Goal: Task Accomplishment & Management: Manage account settings

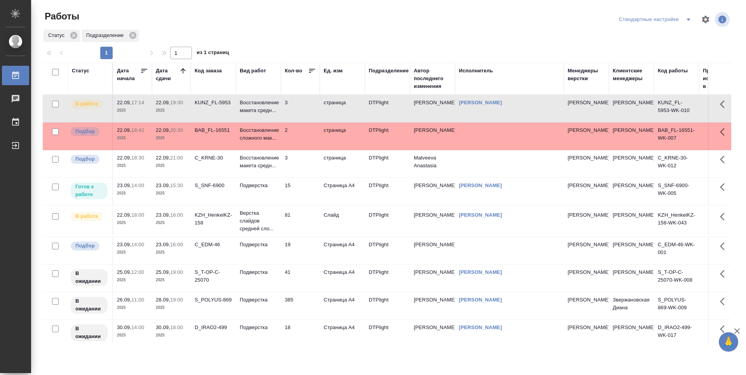
click at [221, 170] on td "C_KRNE-30" at bounding box center [213, 163] width 45 height 27
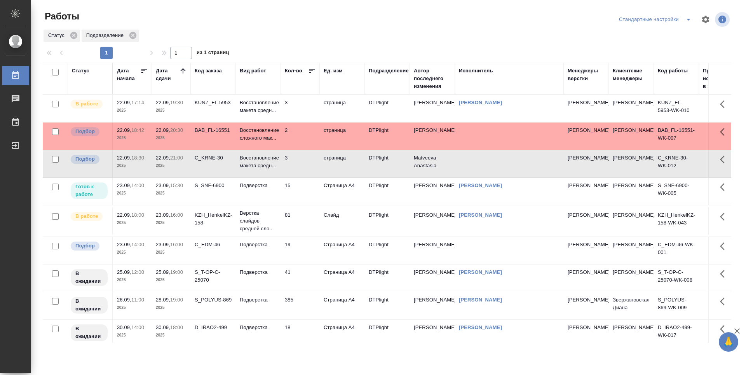
click at [214, 256] on td "C_EDM-46" at bounding box center [213, 250] width 45 height 27
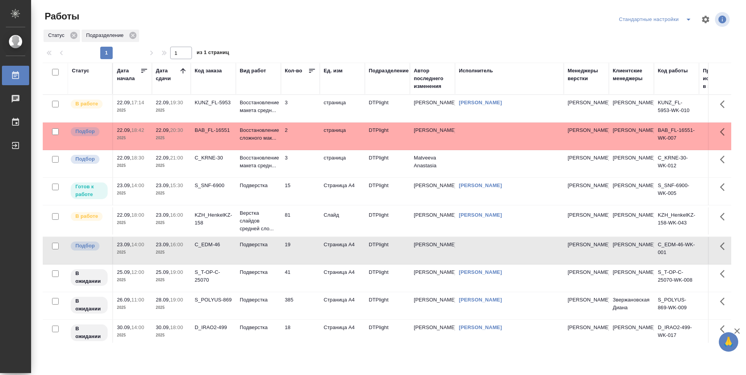
click at [210, 170] on td "C_KRNE-30" at bounding box center [213, 163] width 45 height 27
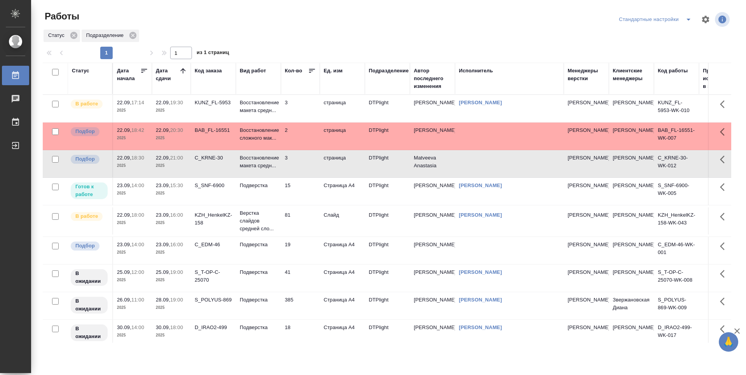
click at [302, 143] on td "2" at bounding box center [300, 135] width 39 height 27
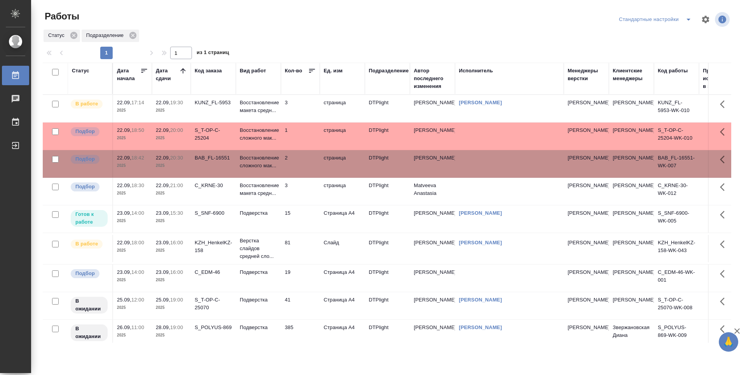
click at [305, 168] on td "2" at bounding box center [300, 163] width 39 height 27
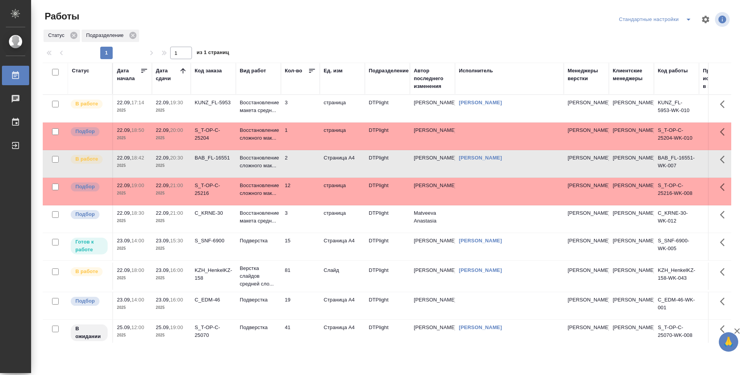
click at [297, 192] on td "12" at bounding box center [300, 191] width 39 height 27
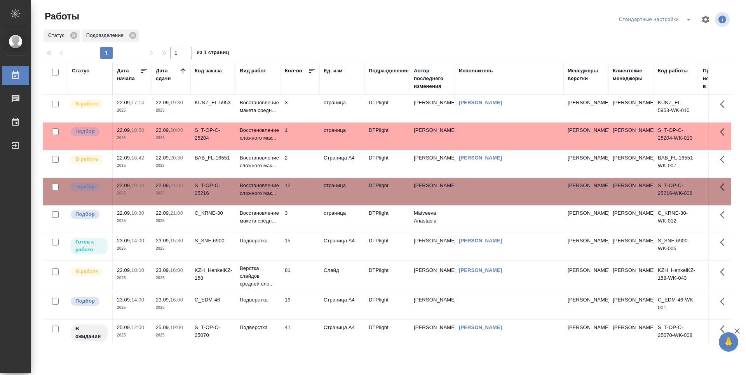
click at [302, 193] on td "12" at bounding box center [300, 191] width 39 height 27
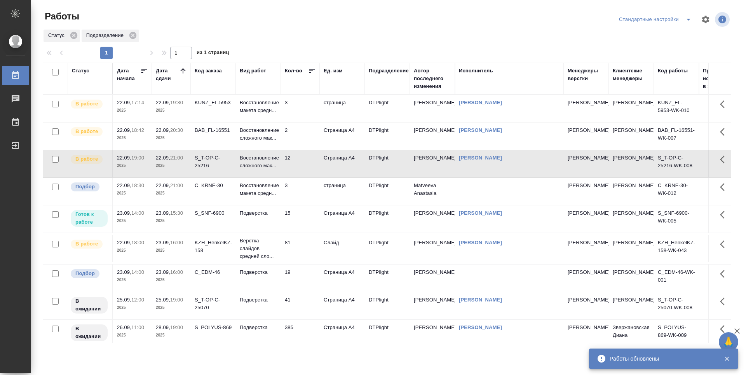
click at [307, 115] on td "3" at bounding box center [300, 108] width 39 height 27
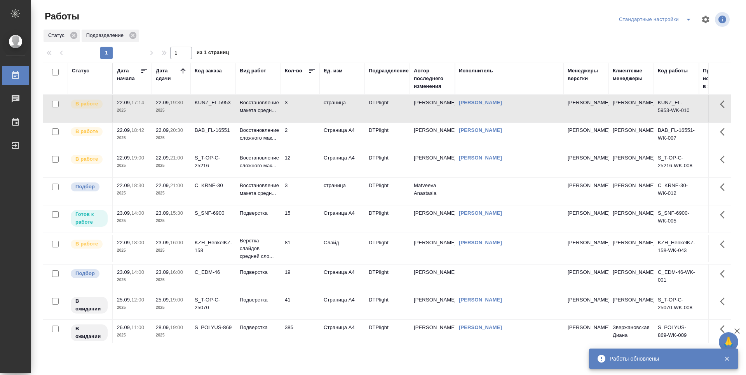
click at [307, 115] on td "3" at bounding box center [300, 108] width 39 height 27
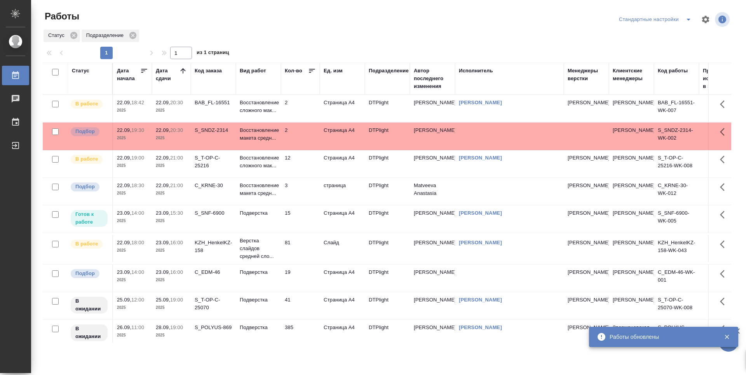
click at [298, 109] on td "2" at bounding box center [300, 108] width 39 height 27
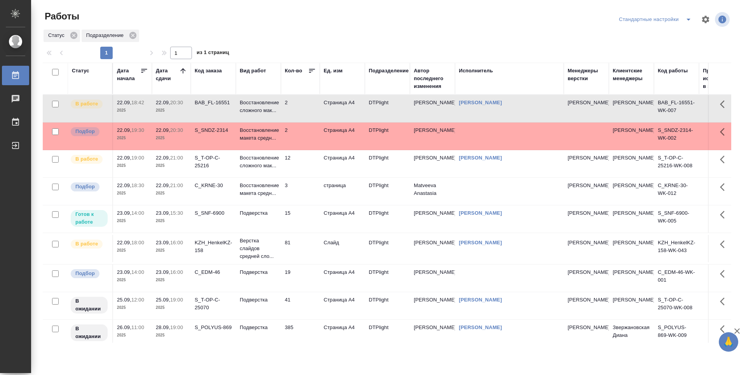
click at [307, 105] on td "2" at bounding box center [300, 108] width 39 height 27
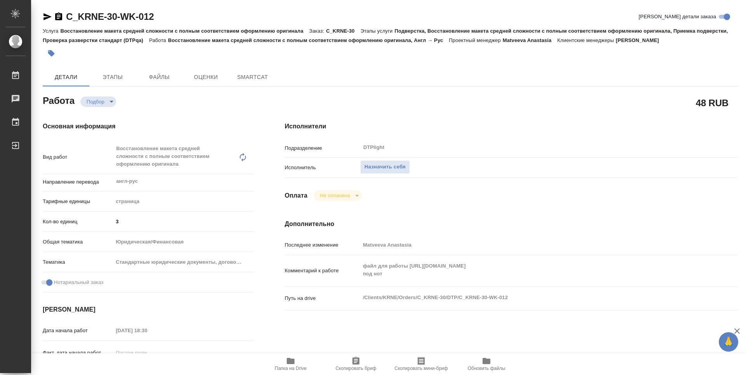
type textarea "x"
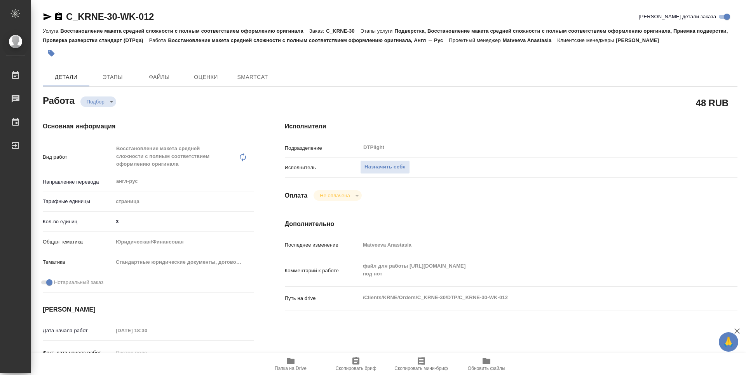
type textarea "x"
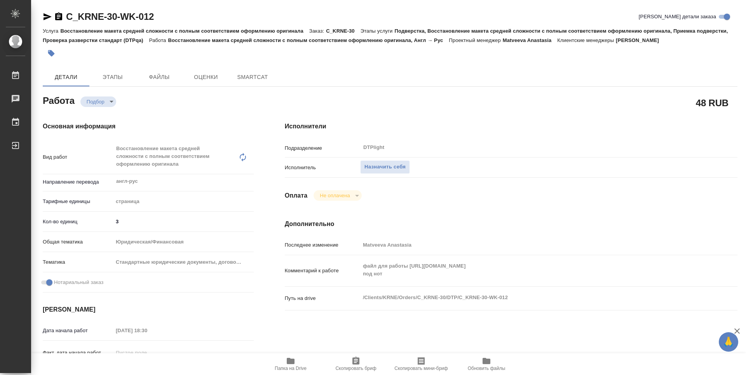
type textarea "x"
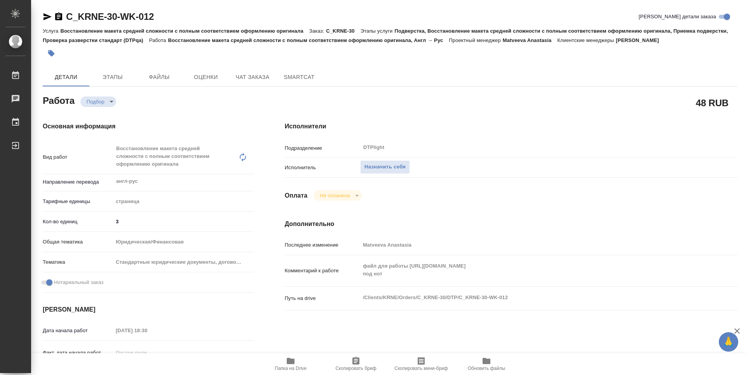
type textarea "x"
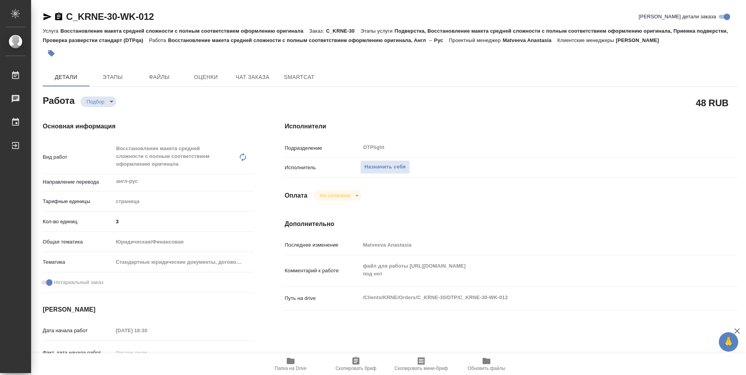
type textarea "x"
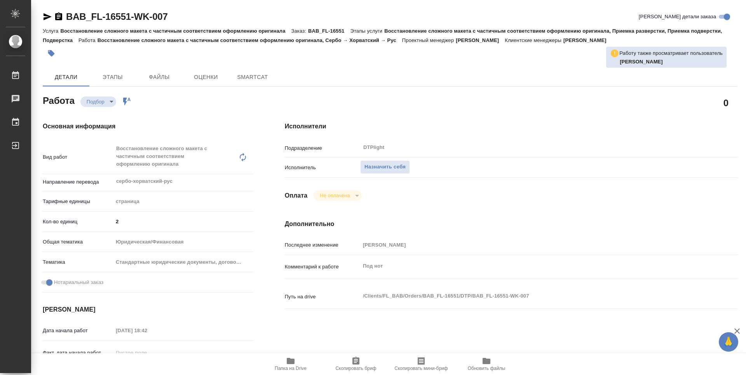
type textarea "x"
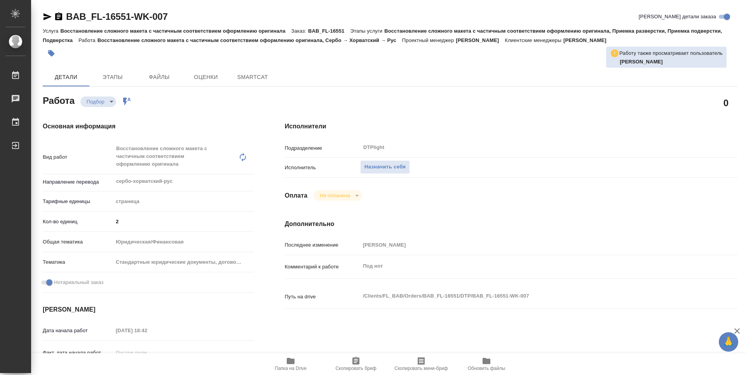
type textarea "x"
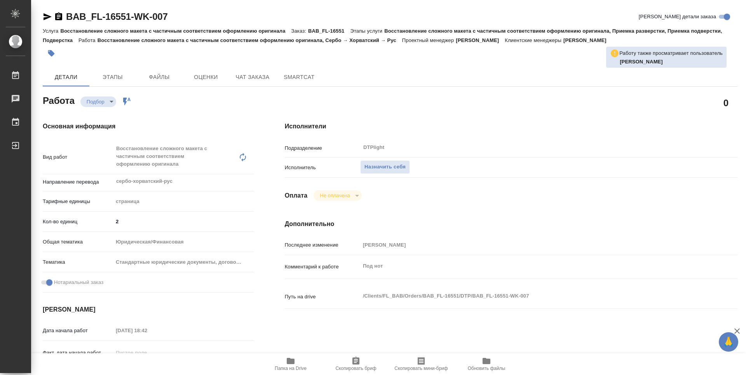
click at [298, 364] on span "Папка на Drive" at bounding box center [291, 363] width 56 height 15
type textarea "x"
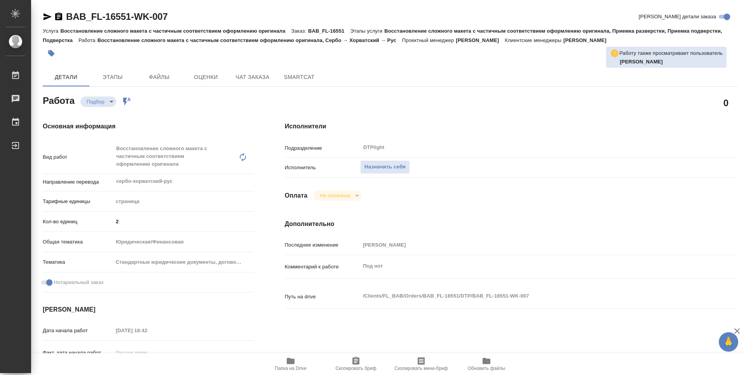
type textarea "x"
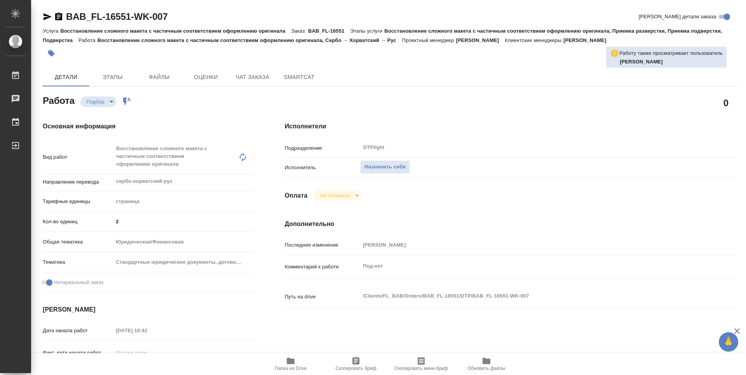
type textarea "x"
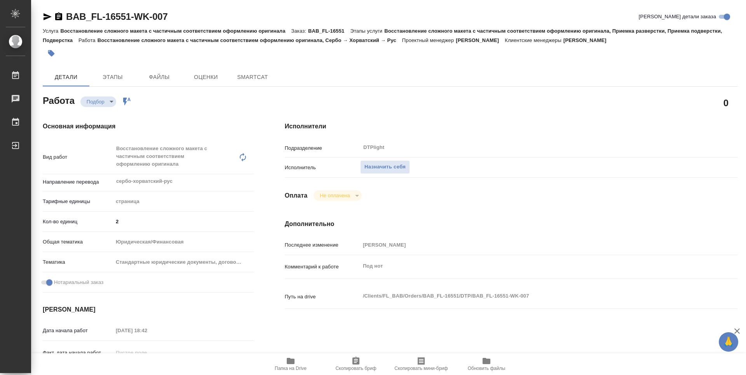
type textarea "x"
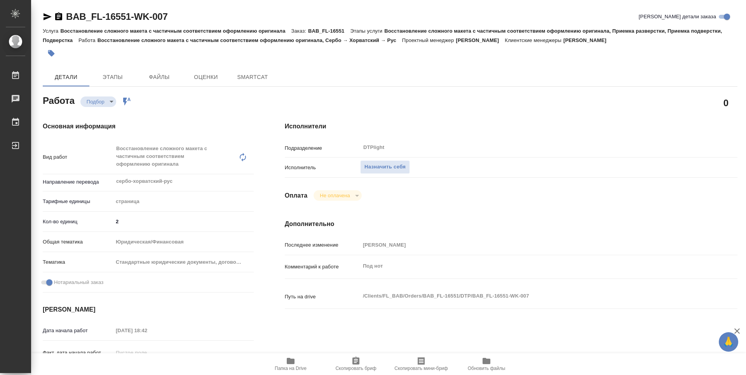
type textarea "x"
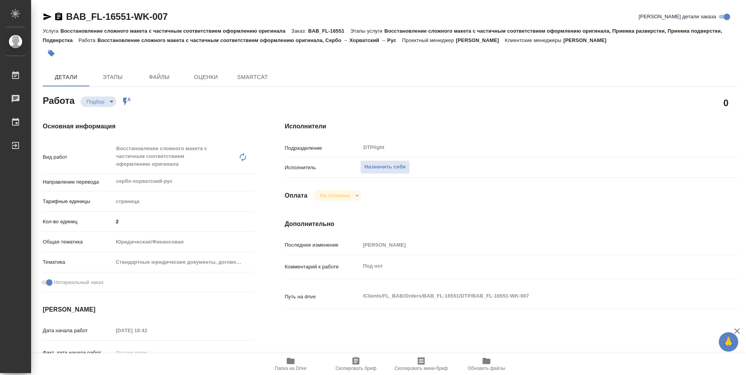
type textarea "x"
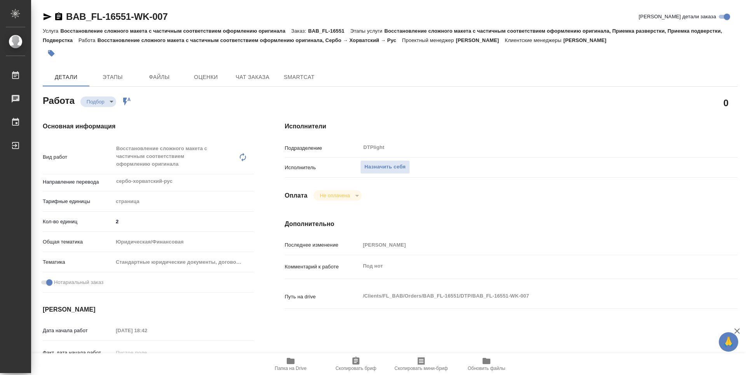
type textarea "x"
click at [293, 365] on span "Папка на Drive" at bounding box center [291, 367] width 32 height 5
type textarea "x"
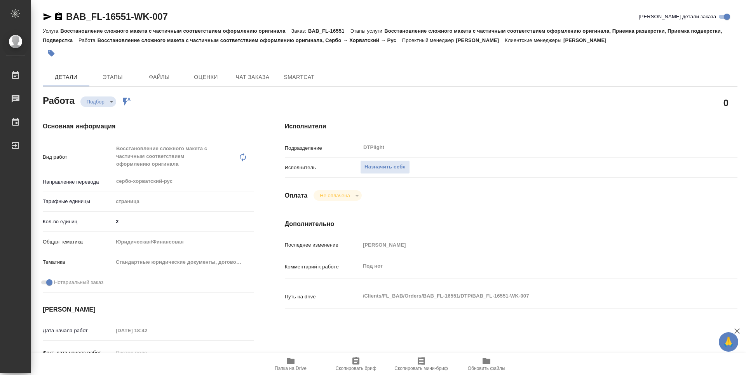
type textarea "x"
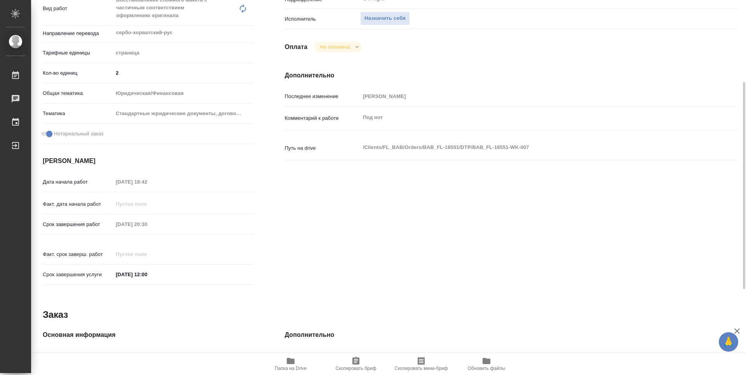
scroll to position [32, 0]
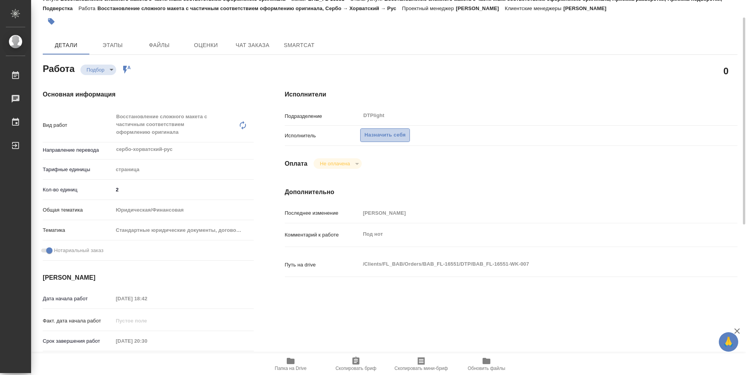
click at [386, 129] on button "Назначить себя" at bounding box center [385, 135] width 50 height 14
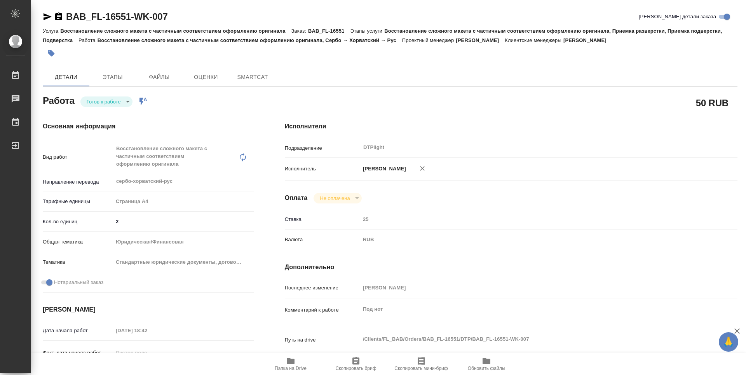
type textarea "x"
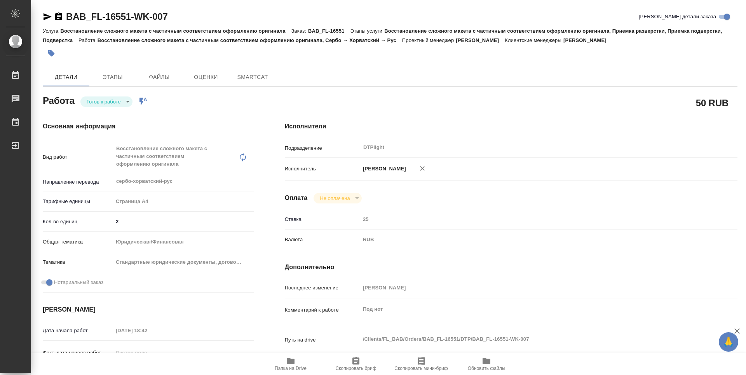
type textarea "x"
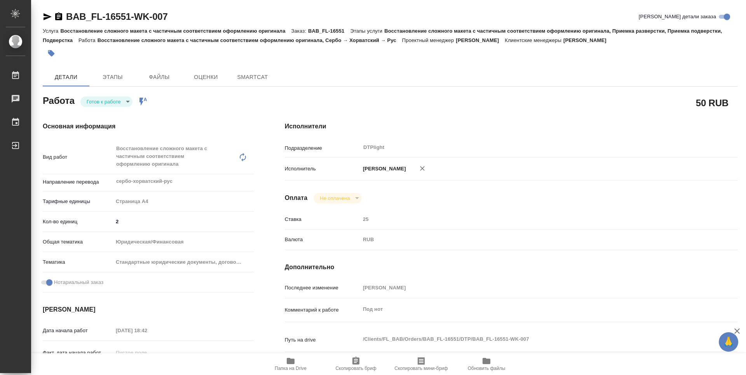
type textarea "x"
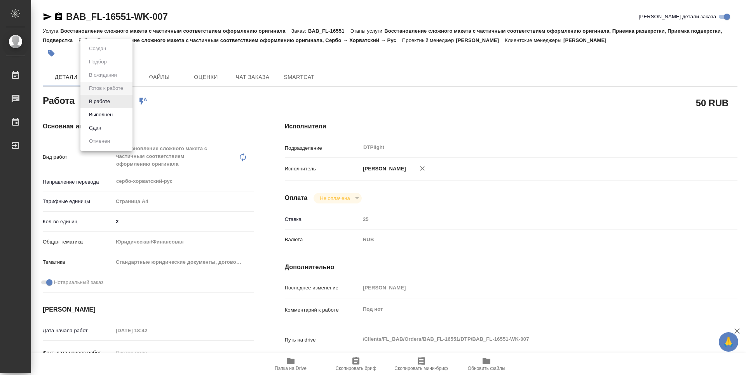
click at [126, 101] on body "🙏 .cls-1 fill:#fff; AWATERA Guselnikov Roman Работы Чаты График Выйти BAB_FL-16…" at bounding box center [373, 187] width 746 height 375
click at [108, 98] on button "В работе" at bounding box center [100, 101] width 26 height 9
type textarea "x"
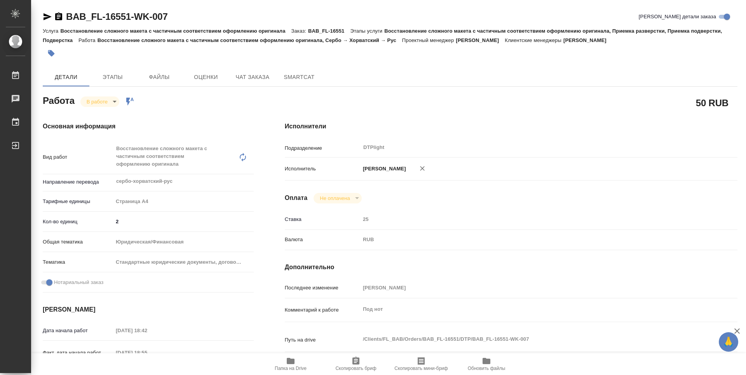
type textarea "x"
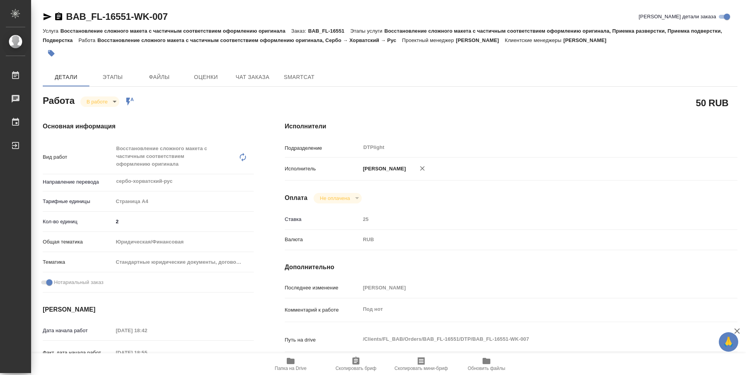
type textarea "x"
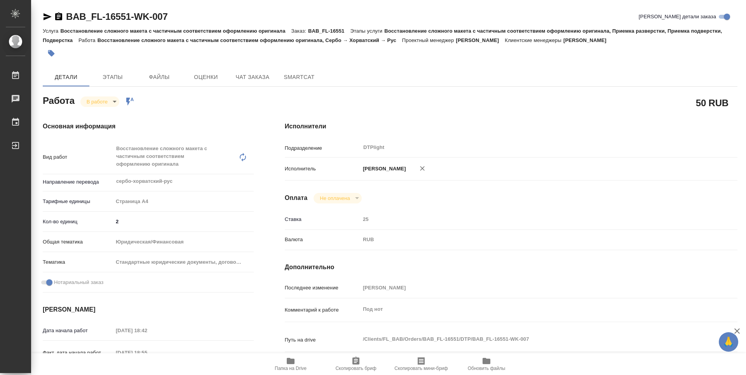
type textarea "x"
click at [58, 16] on icon "button" at bounding box center [58, 16] width 7 height 8
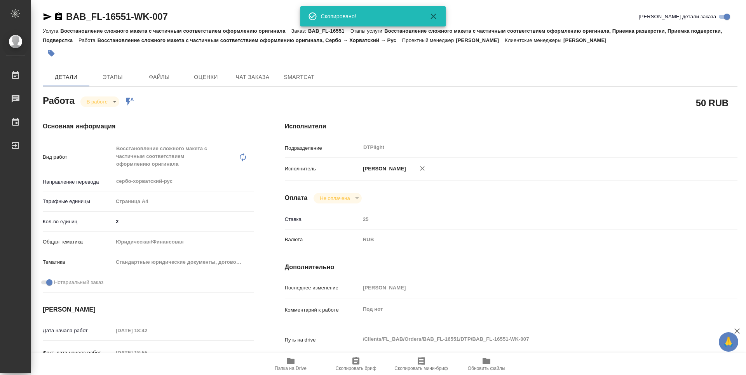
type textarea "x"
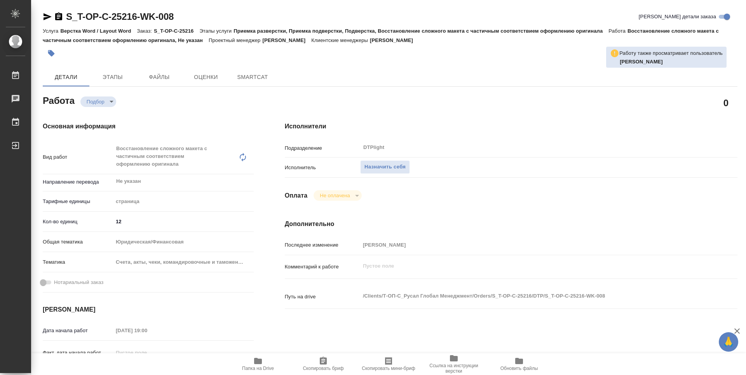
type textarea "x"
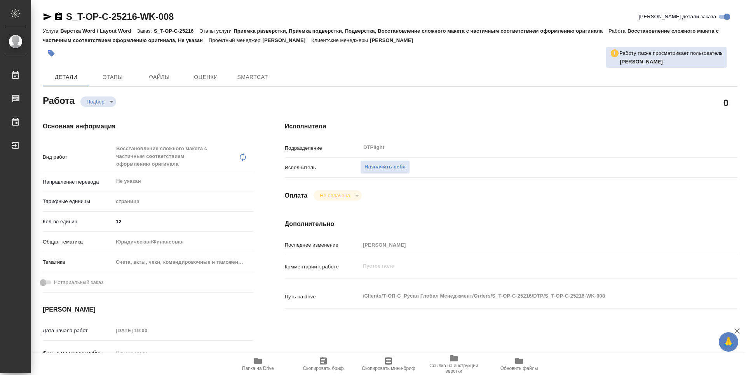
type textarea "x"
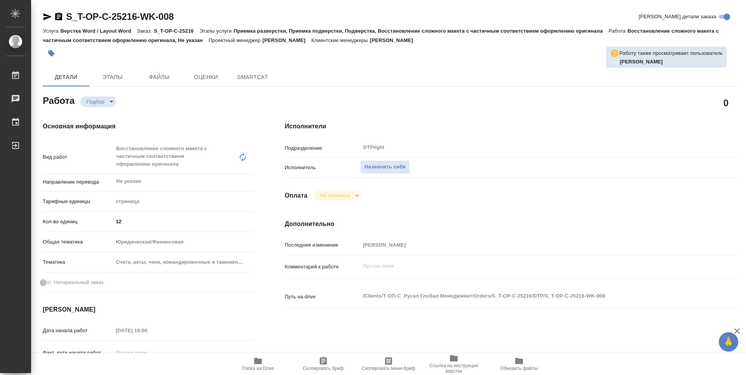
type textarea "x"
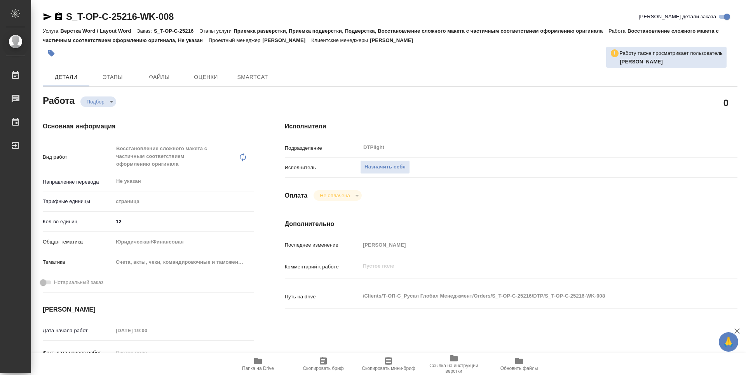
type textarea "x"
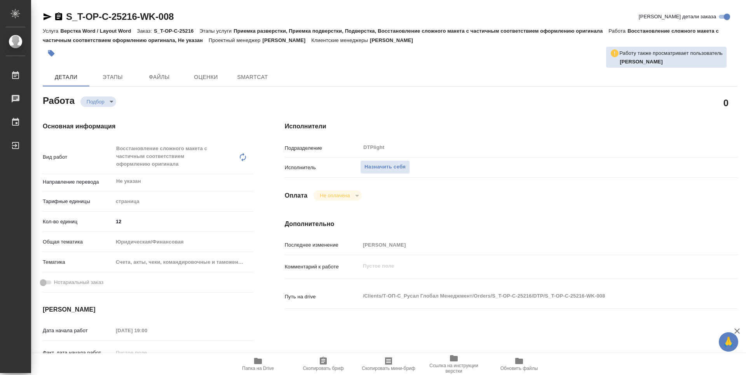
type textarea "x"
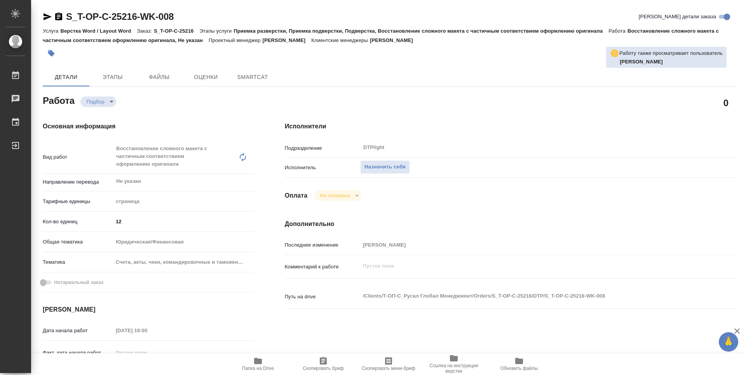
type textarea "x"
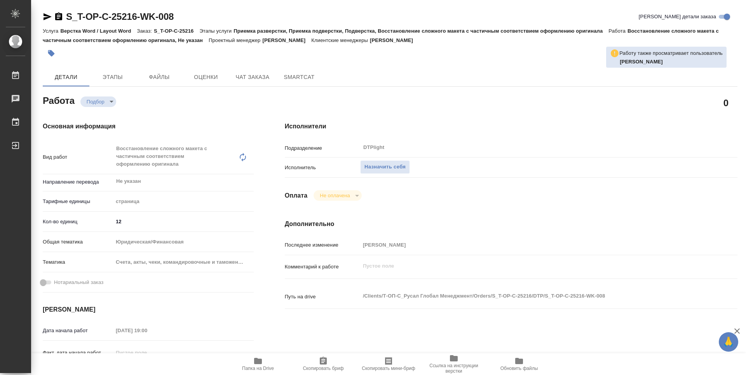
type textarea "x"
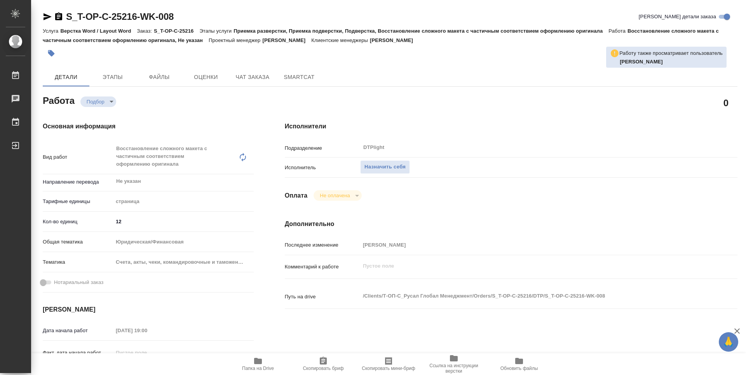
click at [262, 360] on icon "button" at bounding box center [258, 361] width 8 height 6
type textarea "x"
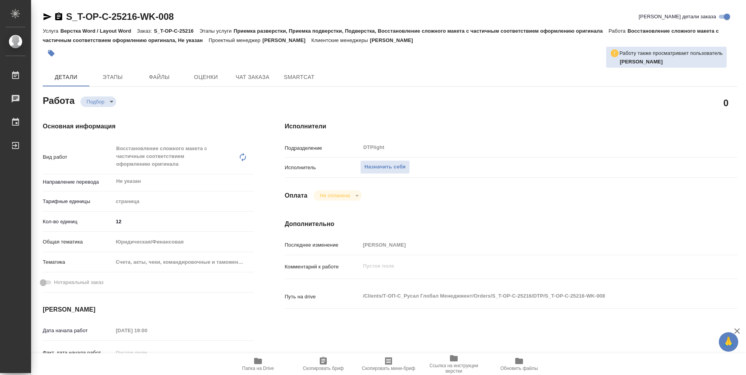
type textarea "x"
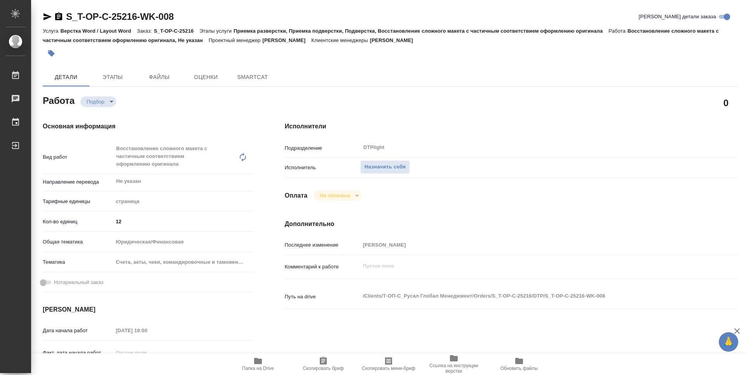
type textarea "x"
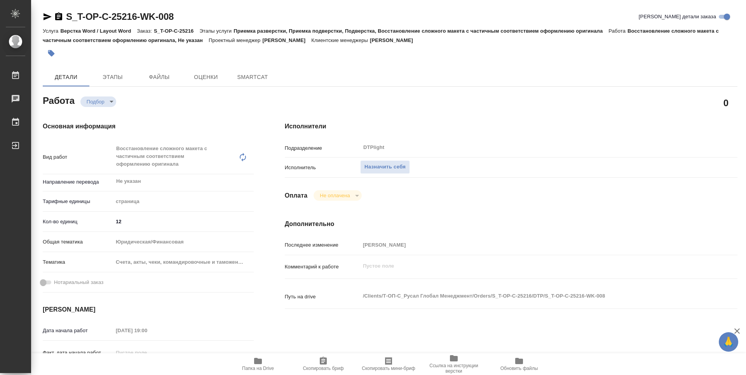
type textarea "x"
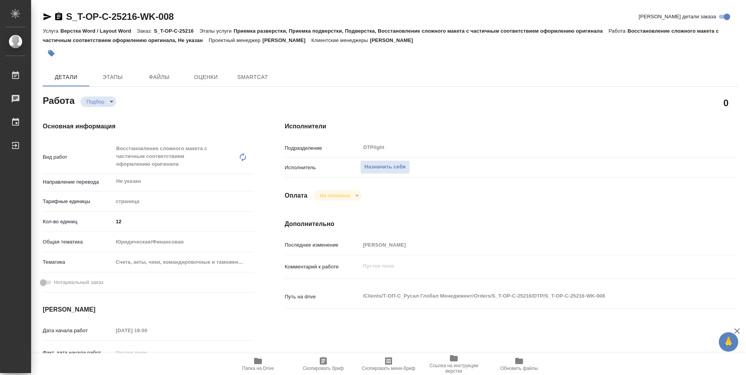
type textarea "x"
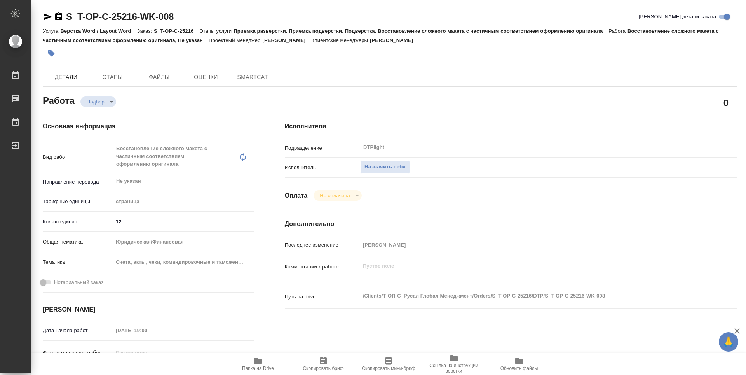
type textarea "x"
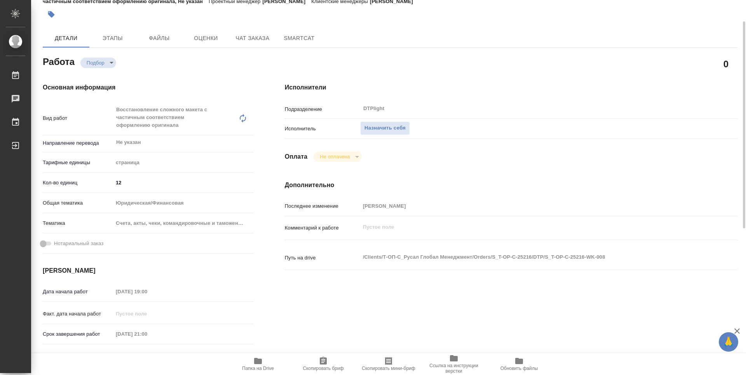
type textarea "x"
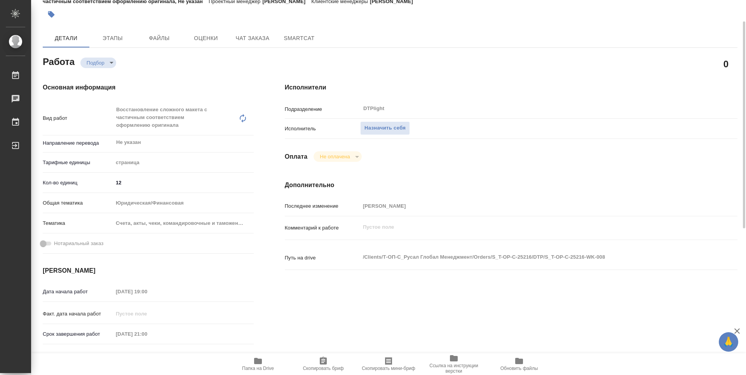
scroll to position [194, 0]
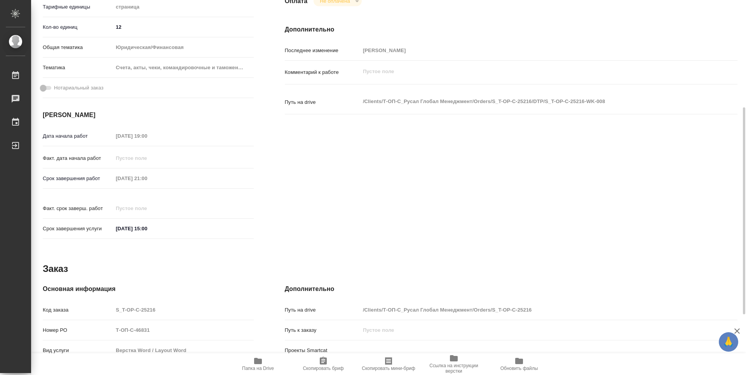
type textarea "x"
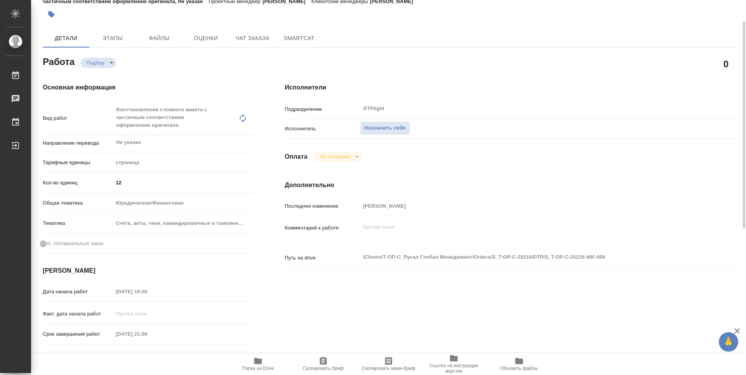
scroll to position [0, 0]
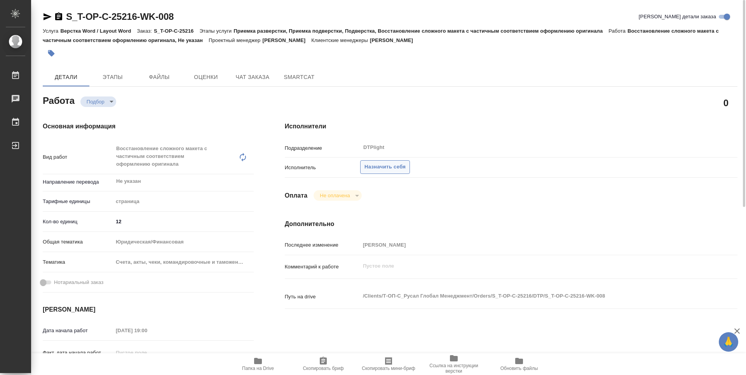
click at [406, 170] on span "Назначить себя" at bounding box center [385, 166] width 41 height 9
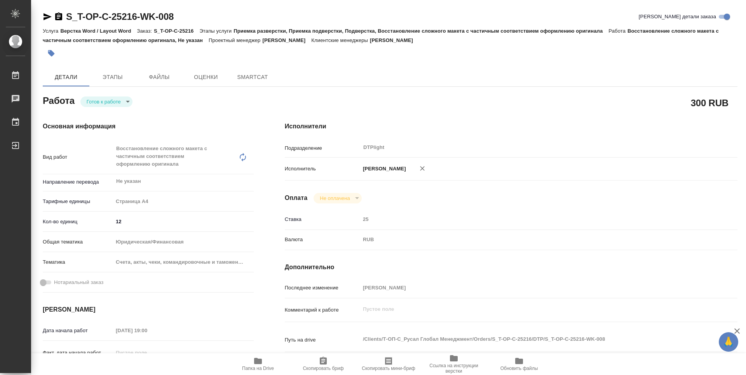
type textarea "x"
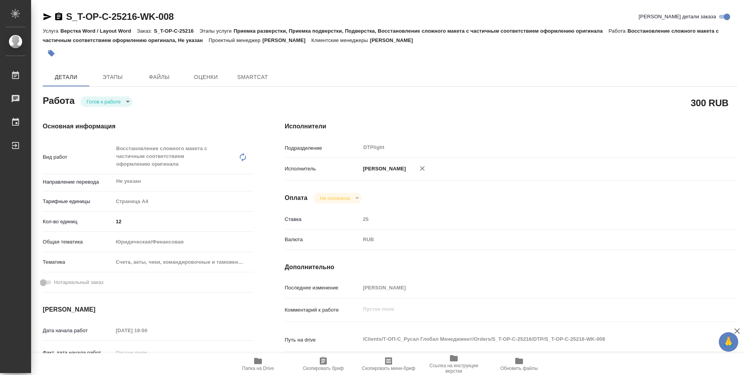
type textarea "x"
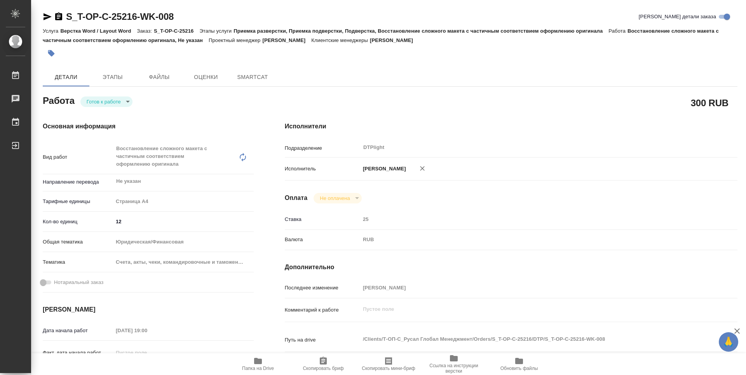
type textarea "x"
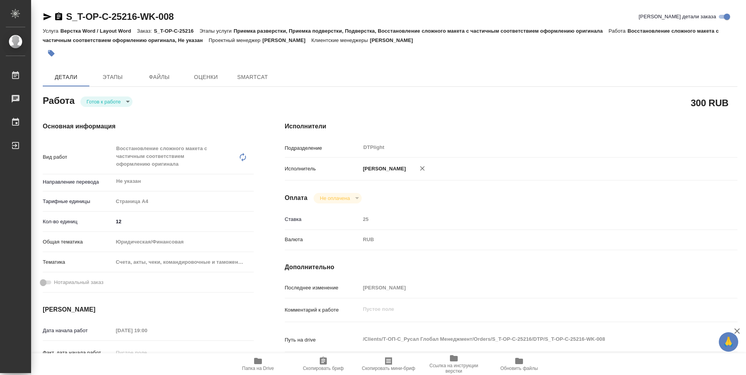
type textarea "x"
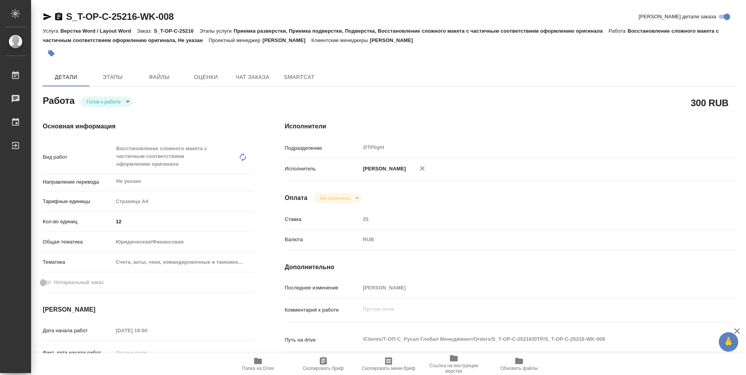
click at [124, 103] on body "🙏 .cls-1 fill:#fff; AWATERA Guselnikov Roman Работы Чаты График Выйти S_T-OP-C-…" at bounding box center [373, 187] width 746 height 375
click at [107, 100] on button "В работе" at bounding box center [100, 101] width 26 height 9
type textarea "x"
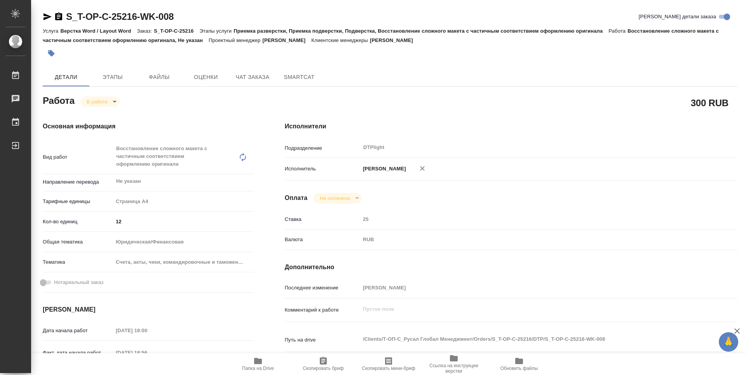
type textarea "x"
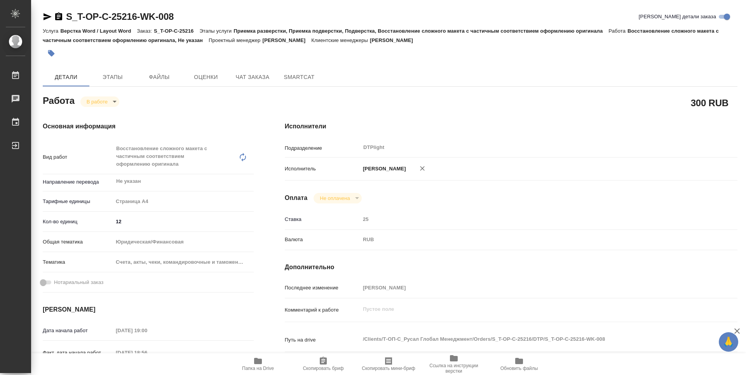
type textarea "x"
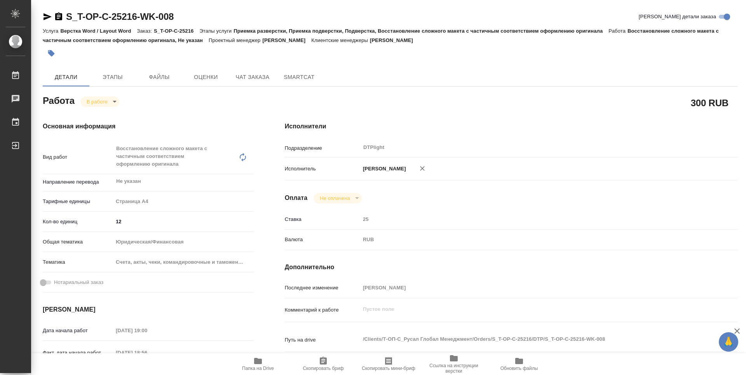
type textarea "x"
click at [54, 13] on icon "button" at bounding box center [58, 16] width 9 height 9
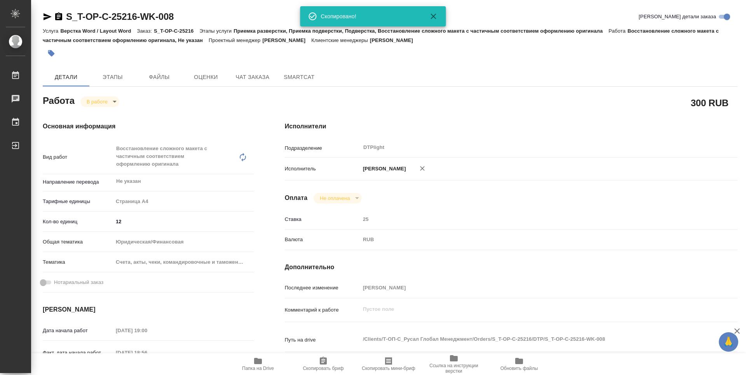
click at [260, 363] on icon "button" at bounding box center [258, 361] width 8 height 6
type textarea "x"
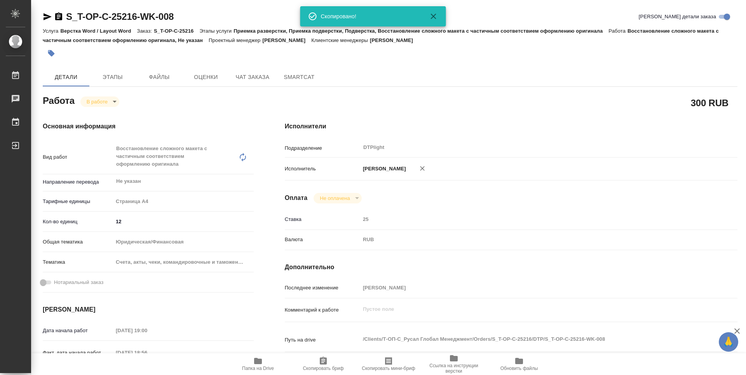
type textarea "x"
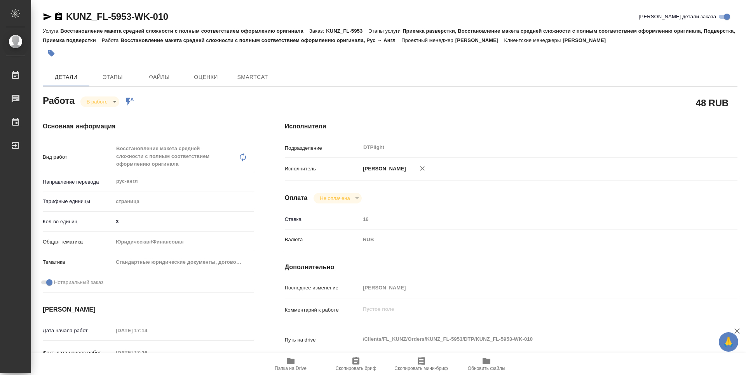
type textarea "x"
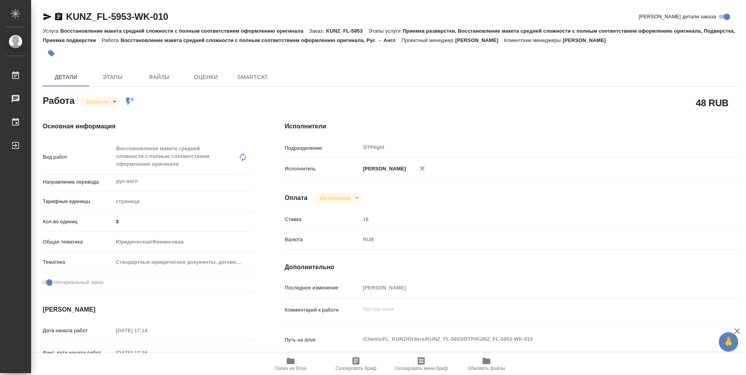
type textarea "x"
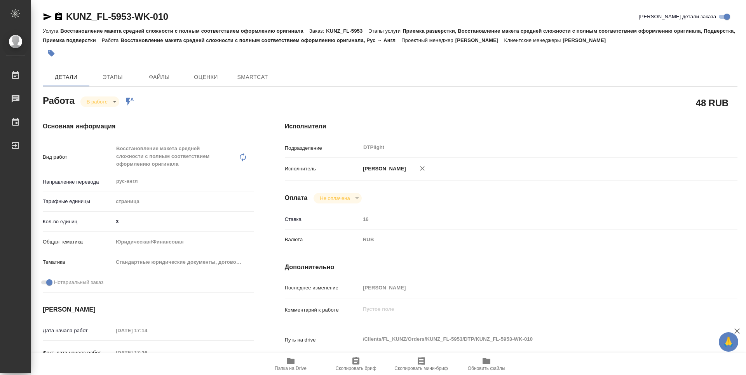
type textarea "x"
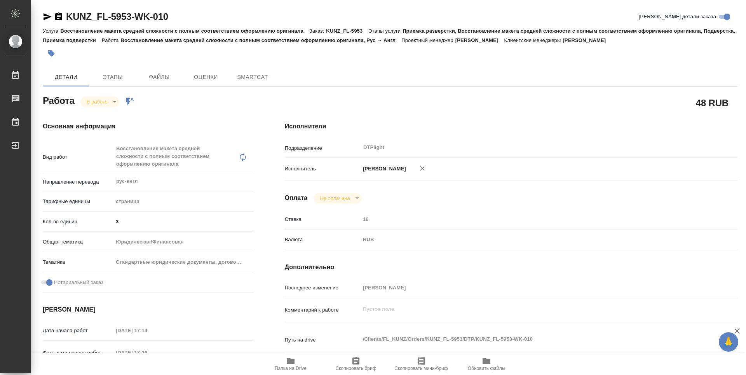
type textarea "x"
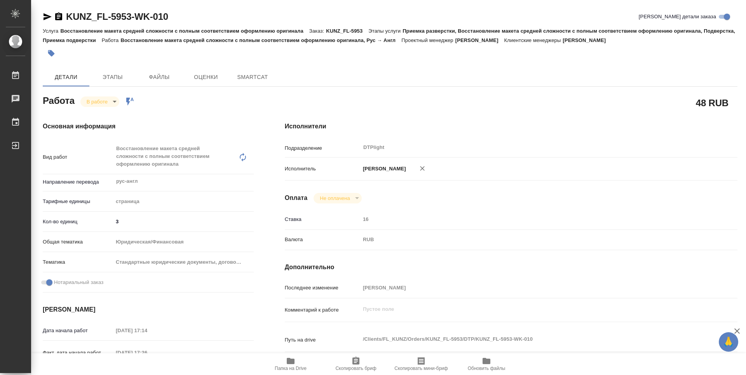
click at [293, 369] on span "Папка на Drive" at bounding box center [291, 367] width 32 height 5
type textarea "x"
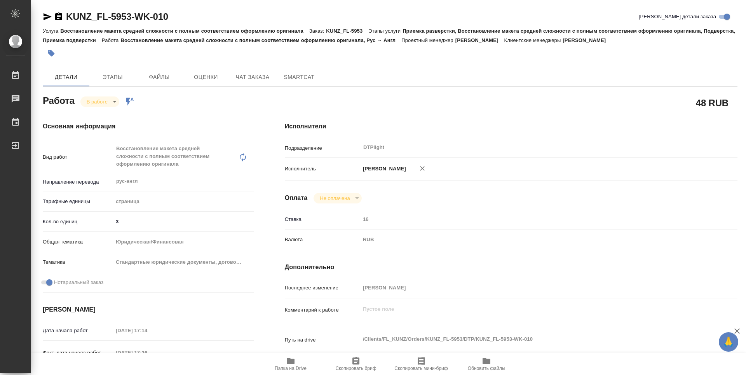
type textarea "x"
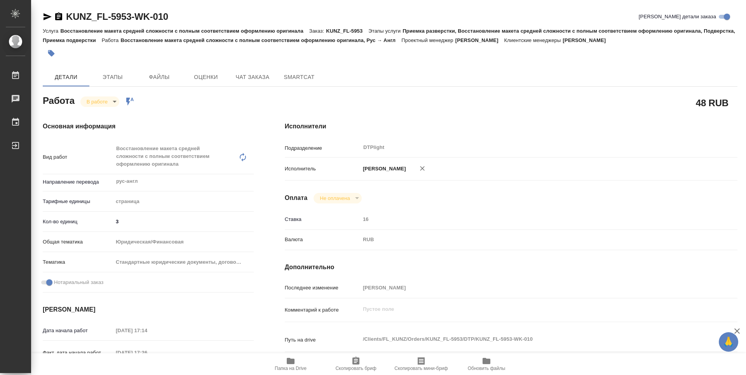
type textarea "x"
click at [109, 107] on div "Основная информация Вид работ Восстановление макета средней сложности с полным …" at bounding box center [148, 279] width 242 height 347
click at [114, 105] on body "🙏 .cls-1 fill:#fff; AWATERA Guselnikov Roman Работы 0 Чаты График Выйти KUNZ_FL…" at bounding box center [373, 187] width 746 height 375
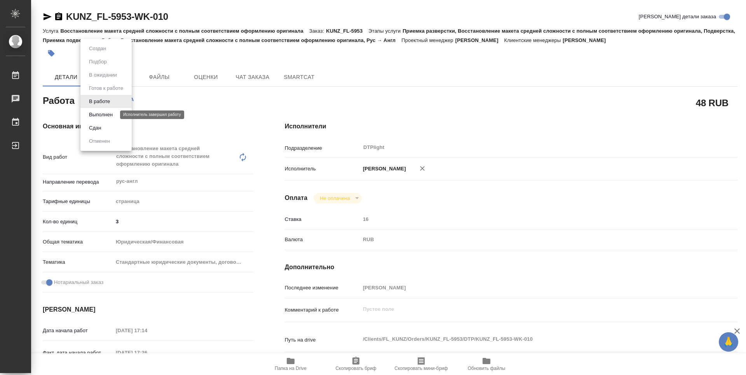
click at [104, 112] on button "Выполнен" at bounding box center [101, 114] width 28 height 9
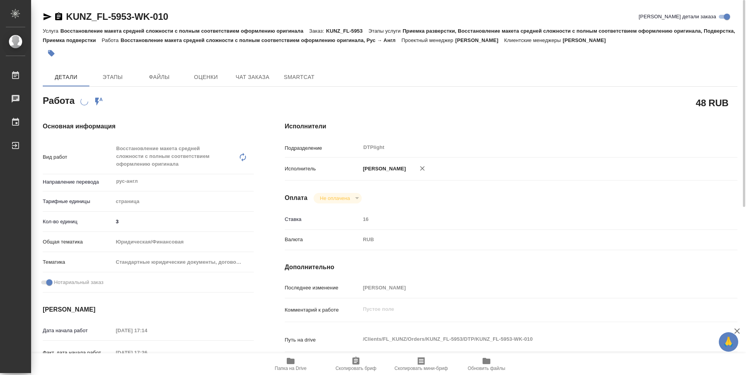
click at [61, 17] on icon "button" at bounding box center [58, 16] width 7 height 8
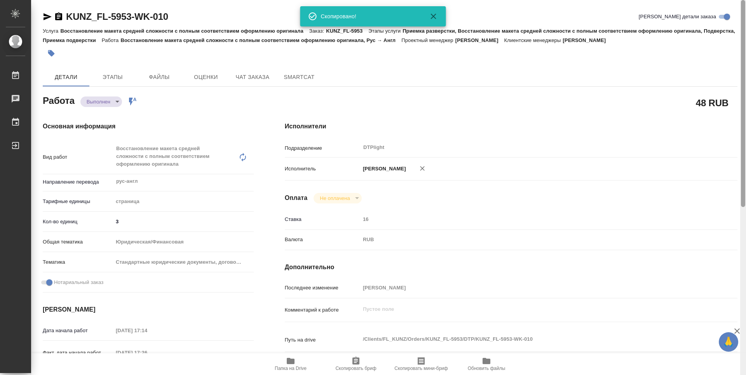
type textarea "x"
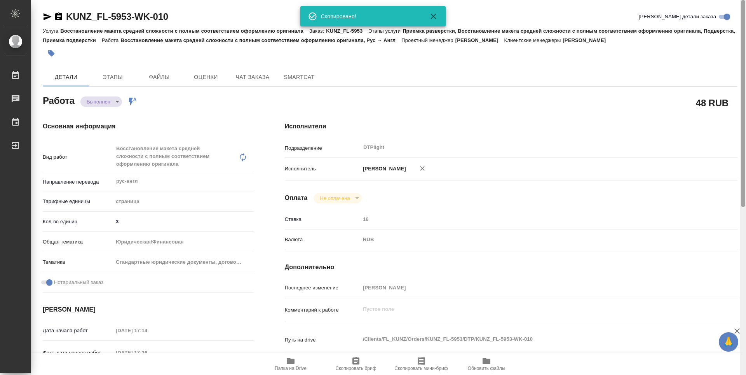
type textarea "x"
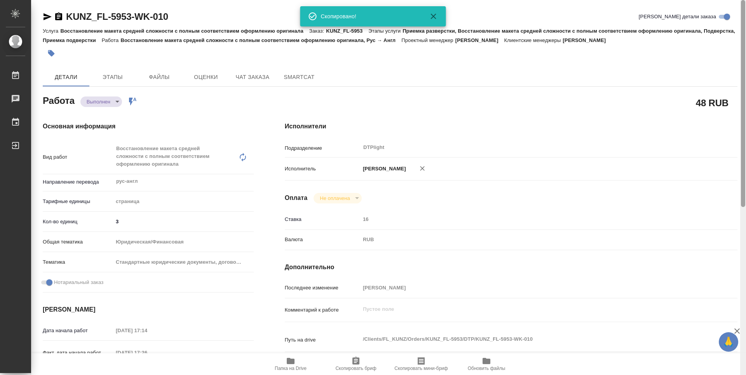
type textarea "x"
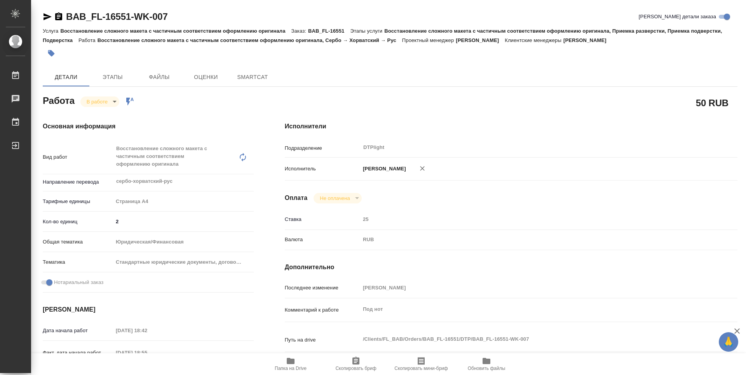
type textarea "x"
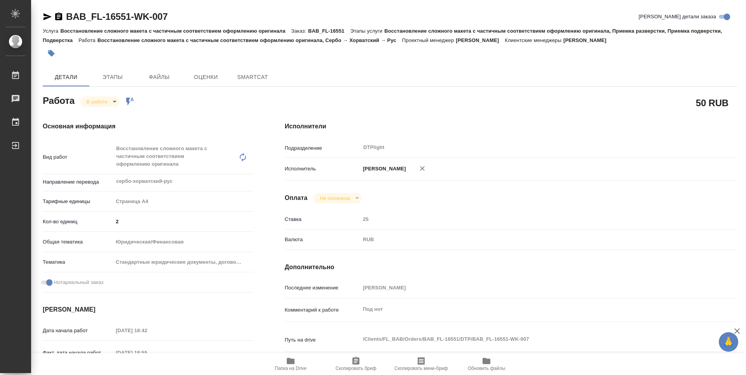
type textarea "x"
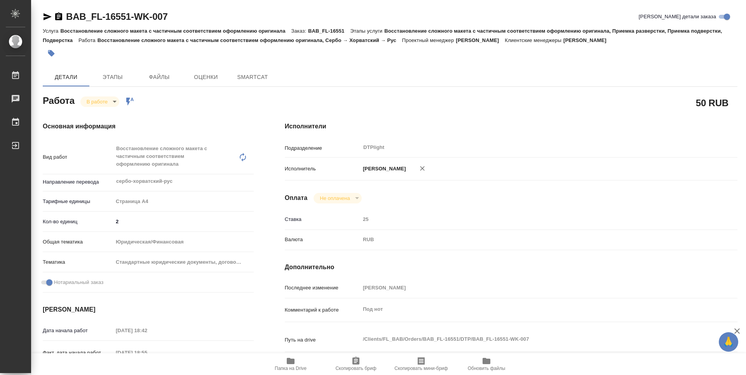
type textarea "x"
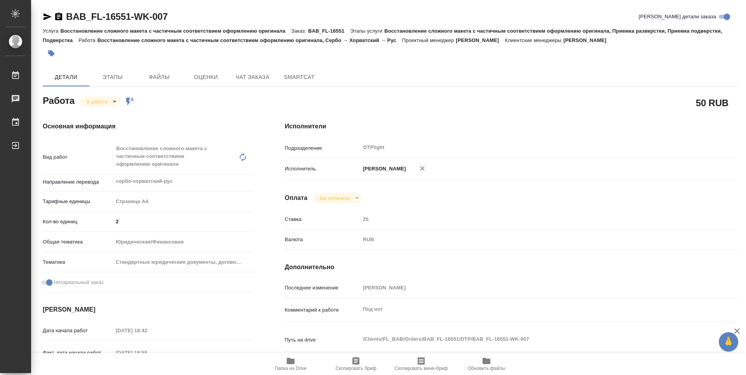
click at [293, 363] on icon "button" at bounding box center [291, 361] width 8 height 6
type textarea "x"
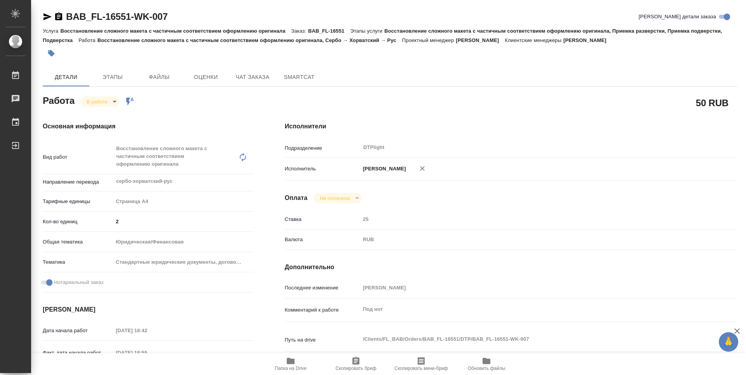
type textarea "x"
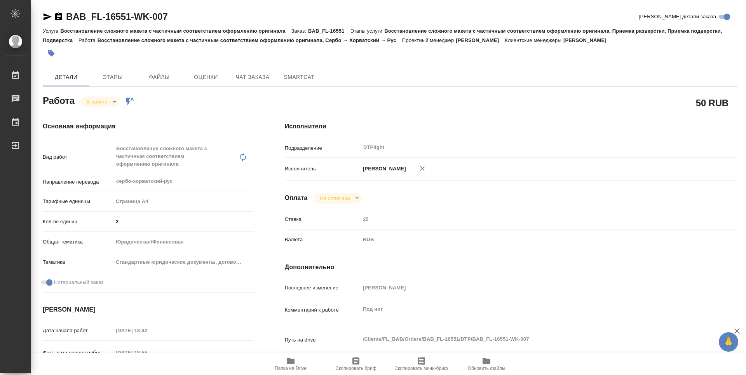
type textarea "x"
